Goal: Find specific page/section

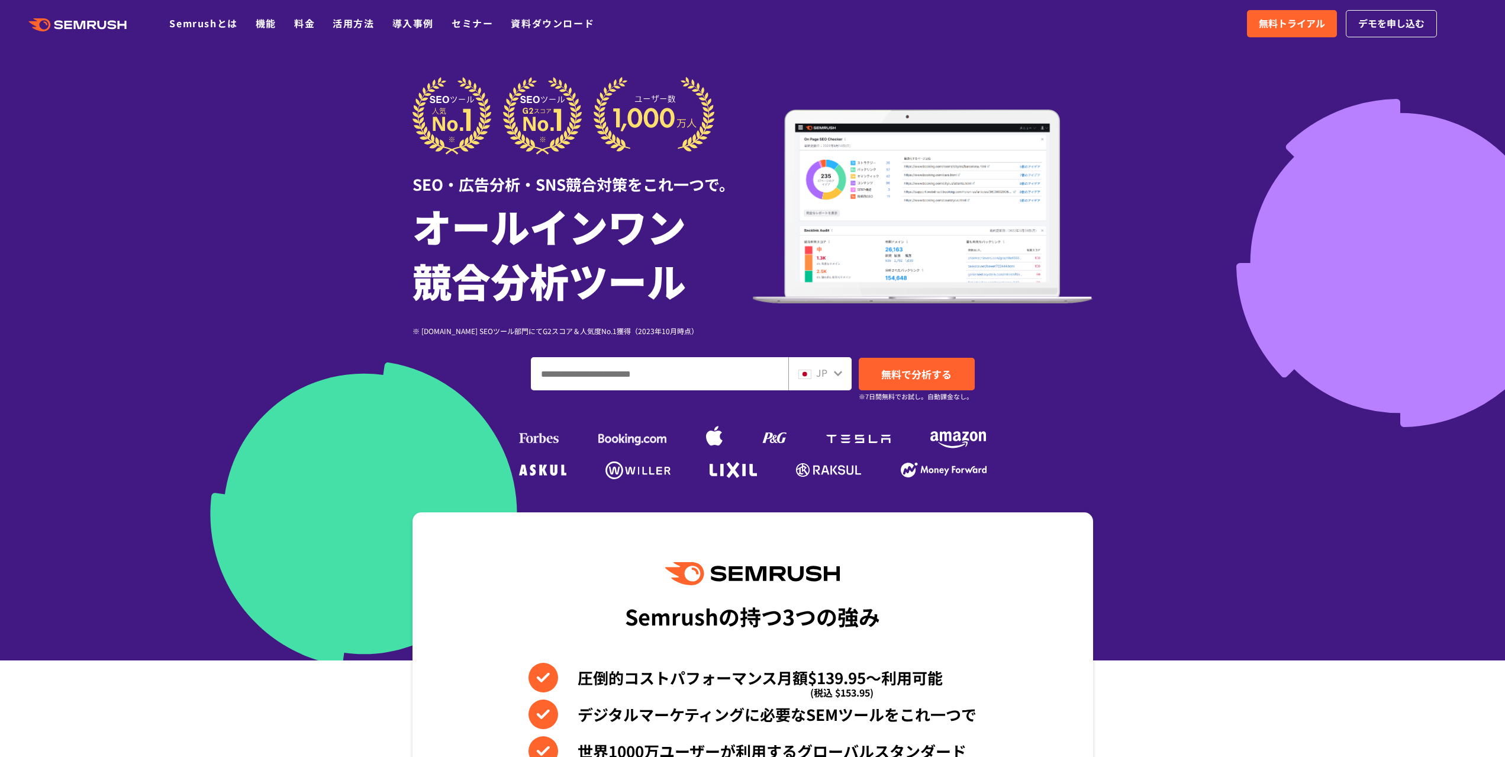
click at [828, 378] on div "JP" at bounding box center [818, 372] width 38 height 15
click at [831, 372] on div "JP" at bounding box center [818, 372] width 38 height 15
click at [838, 374] on icon at bounding box center [838, 373] width 8 height 5
click at [822, 374] on span "JP" at bounding box center [821, 372] width 11 height 14
click at [778, 378] on input "ドメイン、キーワードまたはURLを入力してください" at bounding box center [660, 374] width 256 height 32
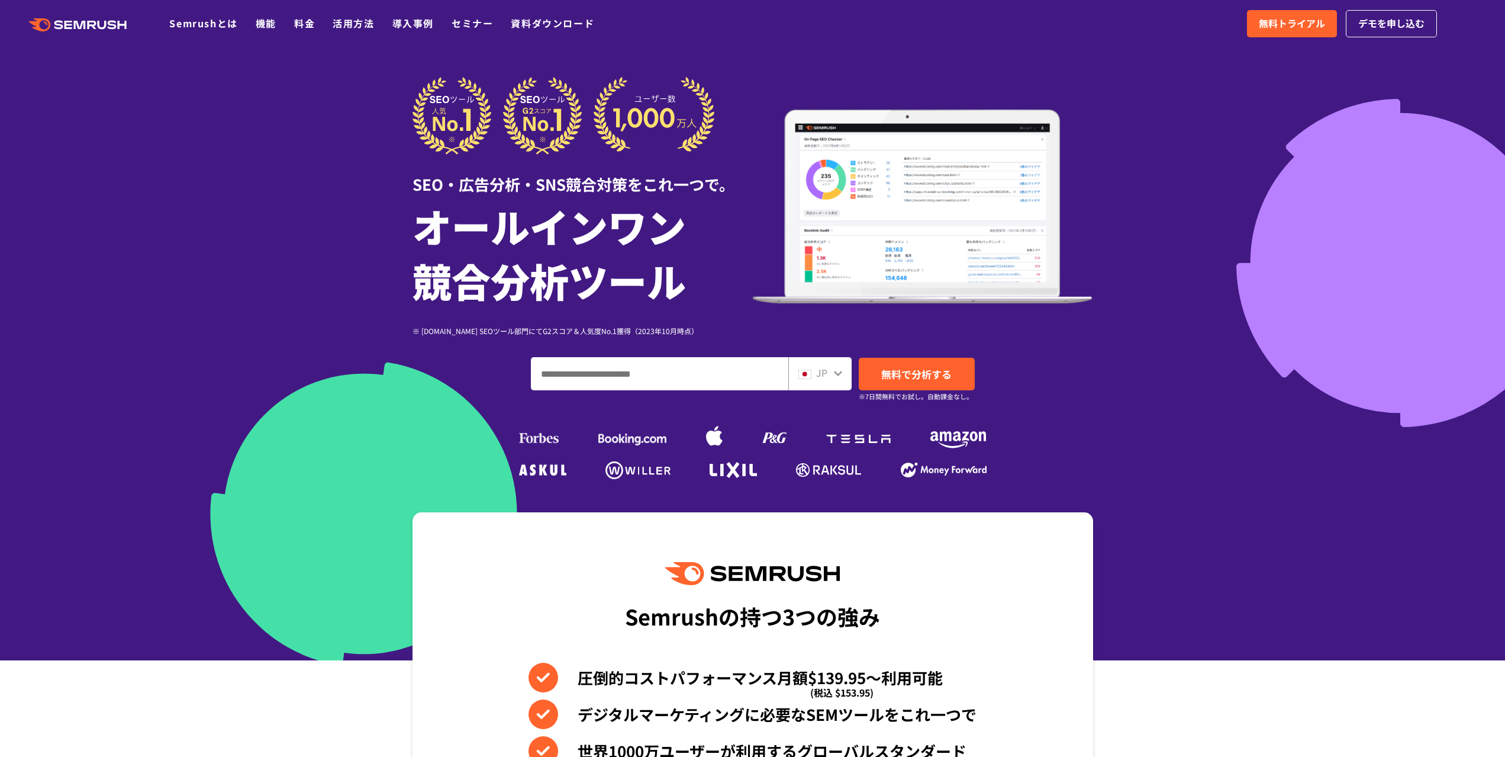
click at [822, 375] on span "JP" at bounding box center [821, 372] width 11 height 14
click at [839, 375] on icon at bounding box center [837, 372] width 9 height 9
click at [819, 374] on span "JP" at bounding box center [821, 372] width 11 height 14
click at [708, 376] on input "ドメイン、キーワードまたはURLを入力してください" at bounding box center [660, 374] width 256 height 32
click at [1327, 117] on div at bounding box center [752, 330] width 1505 height 660
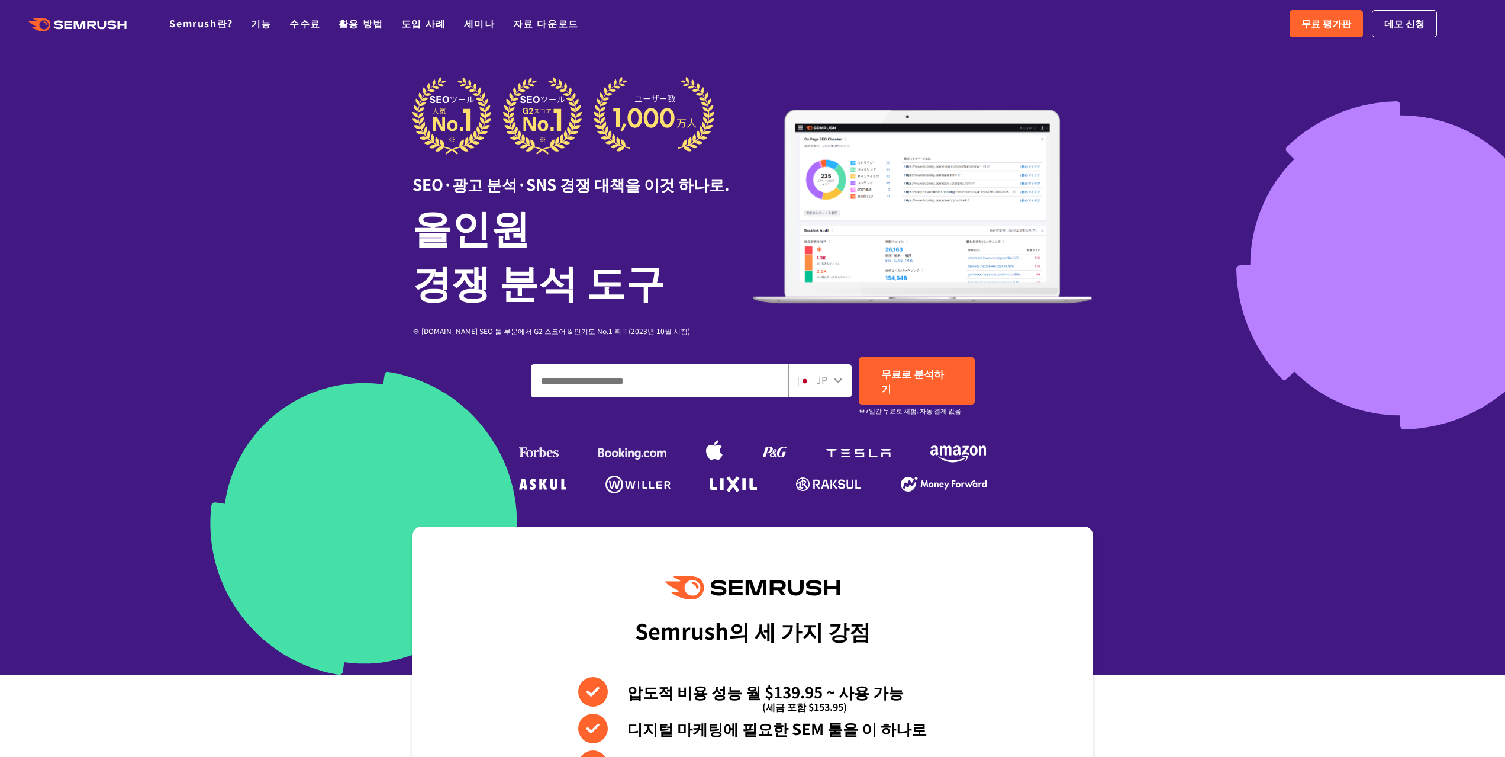
click at [837, 375] on icon at bounding box center [837, 379] width 9 height 9
click at [804, 376] on img at bounding box center [805, 380] width 13 height 9
click at [806, 376] on img at bounding box center [805, 380] width 13 height 9
